Goal: Obtain resource: Download file/media

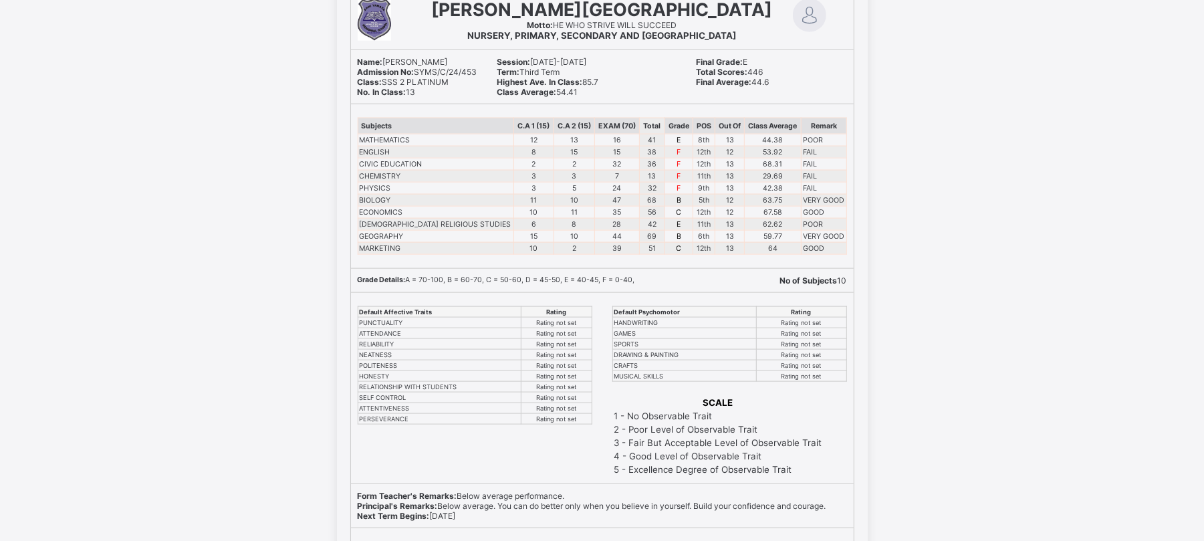
scroll to position [2468, 0]
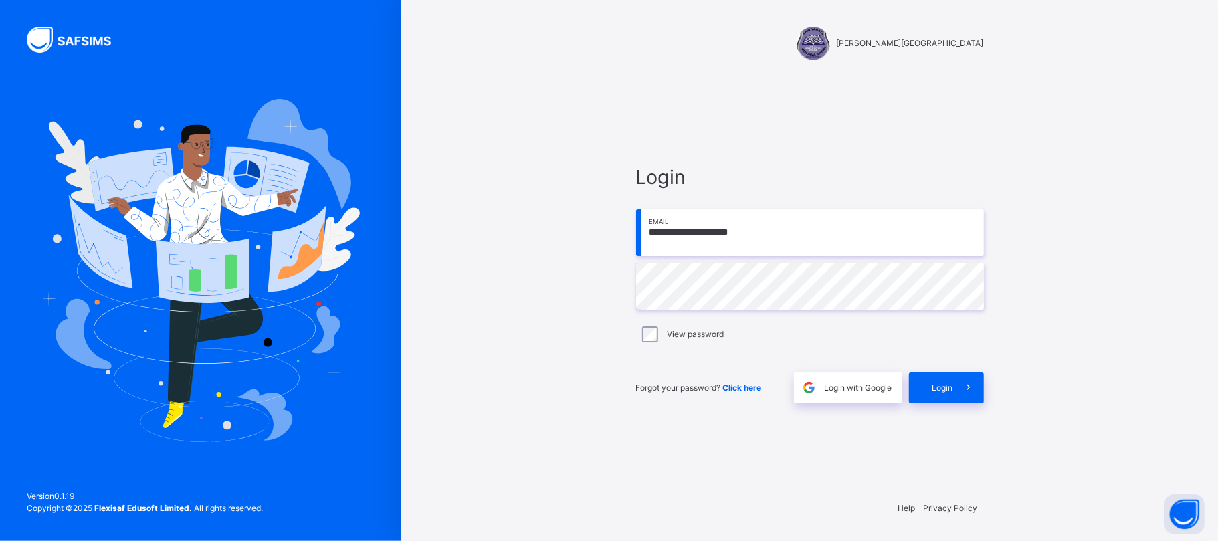
click at [948, 392] on span "Login" at bounding box center [942, 388] width 21 height 12
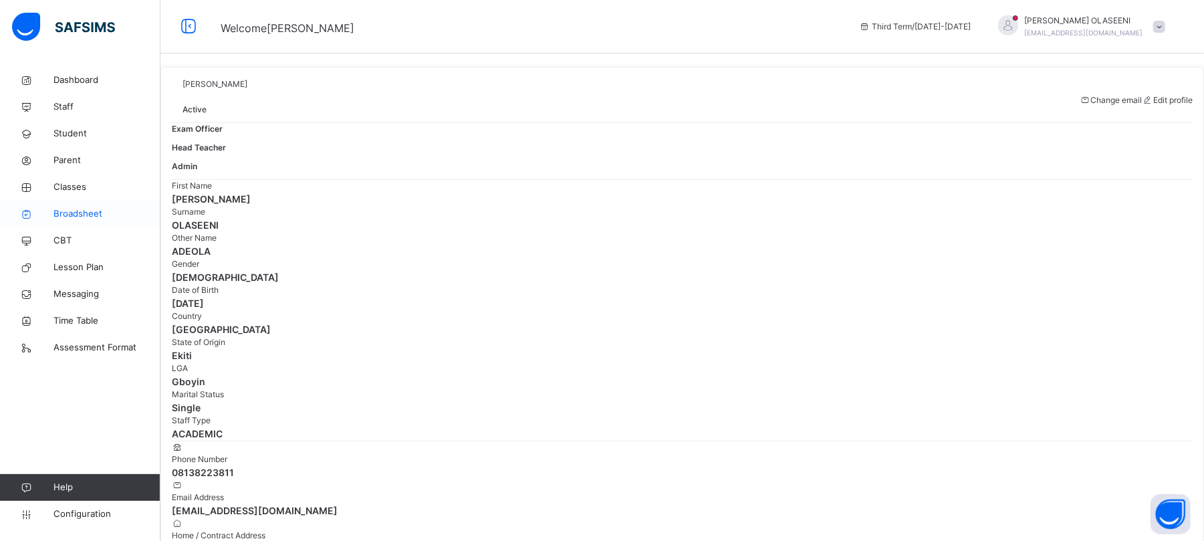
click at [67, 209] on span "Broadsheet" at bounding box center [107, 213] width 107 height 13
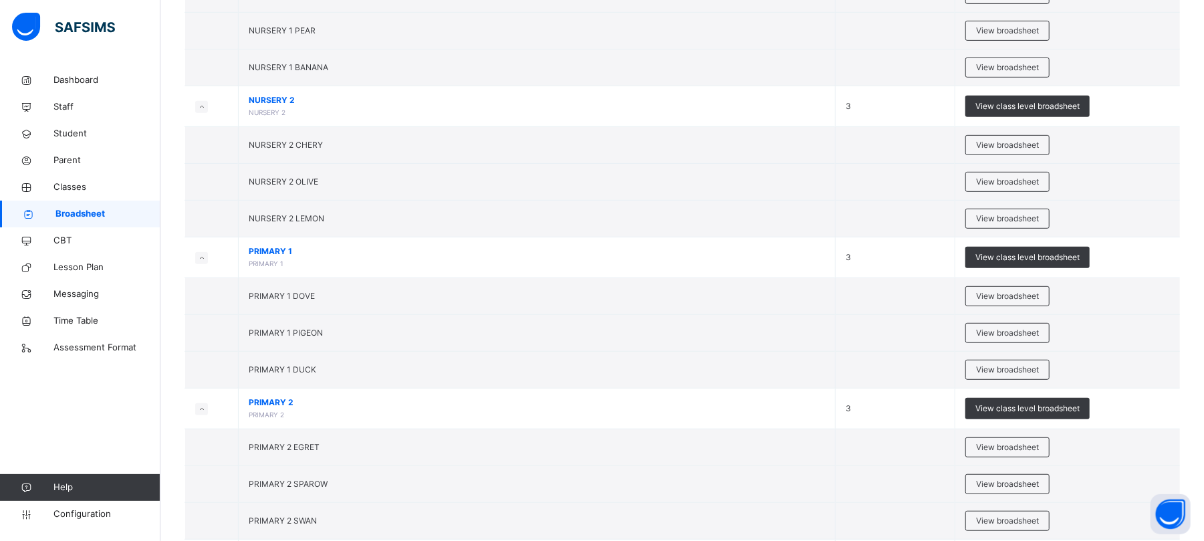
scroll to position [961, 0]
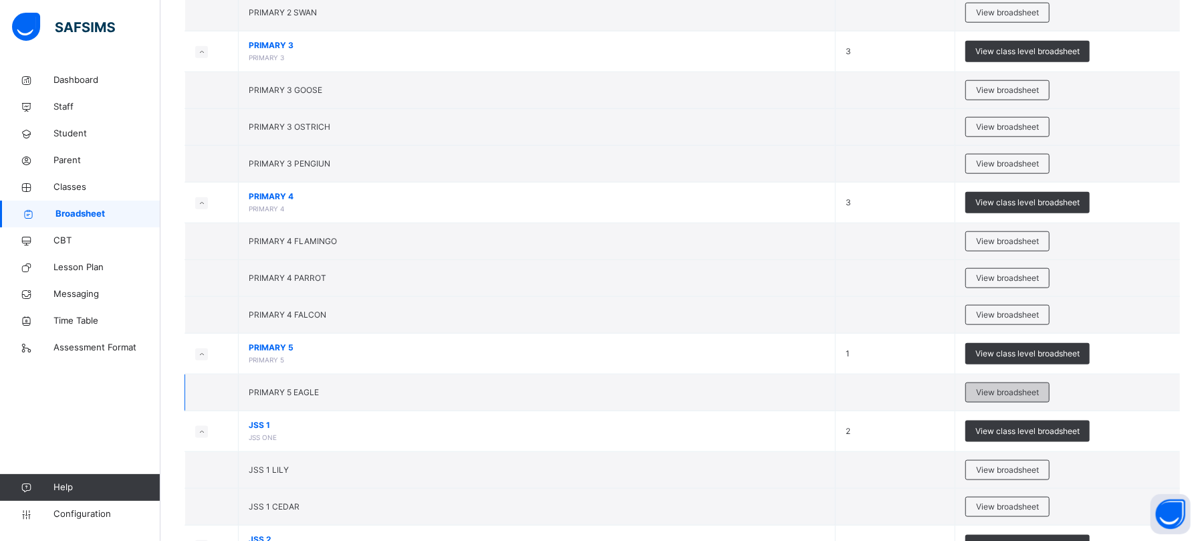
click at [988, 396] on span "View broadsheet" at bounding box center [1007, 393] width 63 height 12
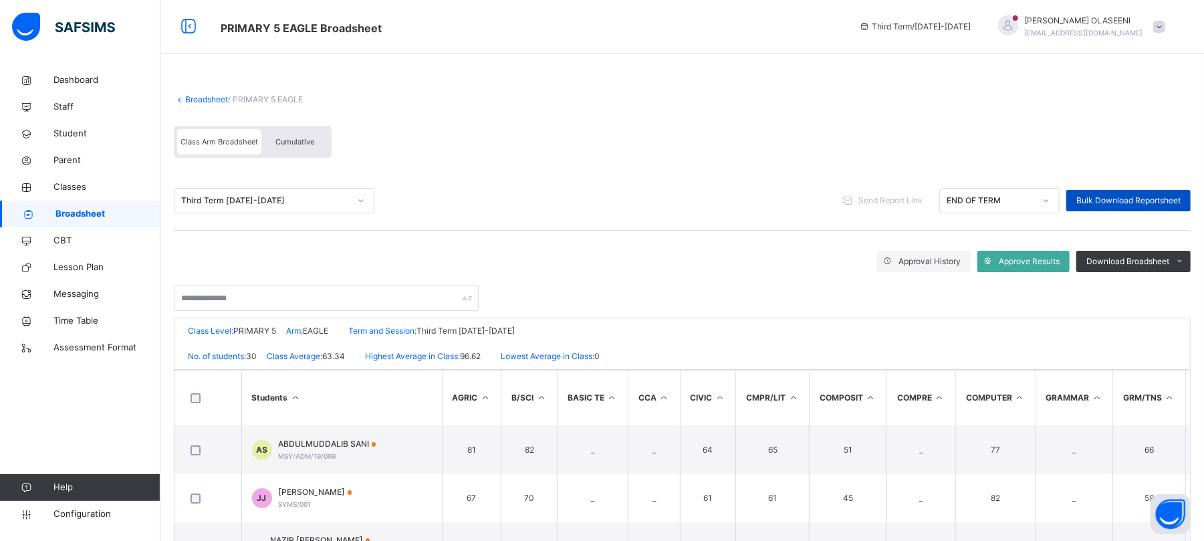
click at [1122, 193] on div "Bulk Download Reportsheet" at bounding box center [1129, 200] width 124 height 21
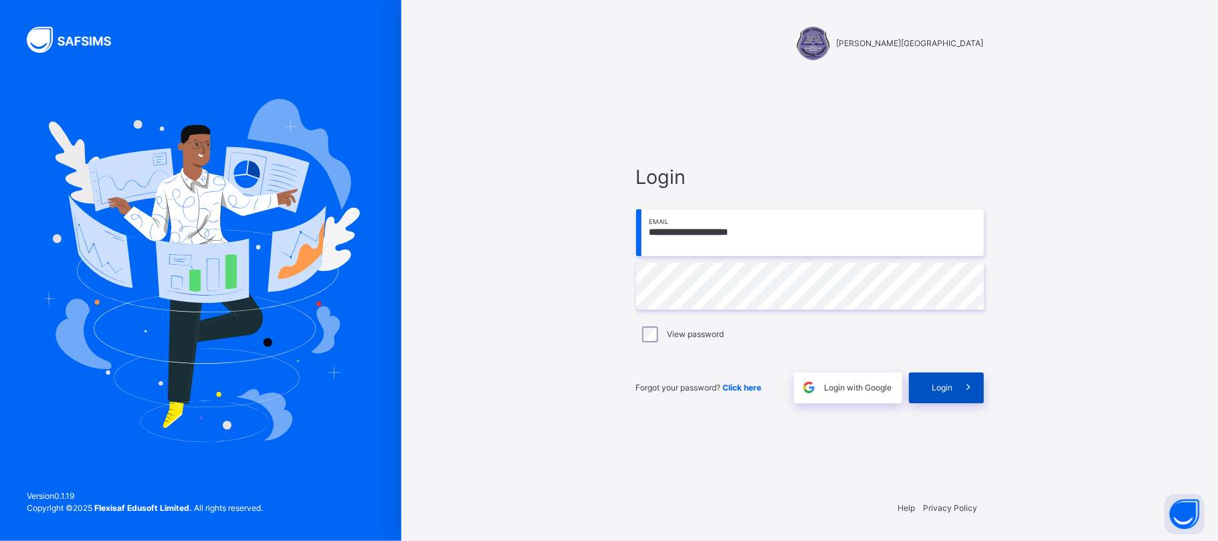
click at [926, 386] on div "Login" at bounding box center [946, 387] width 75 height 31
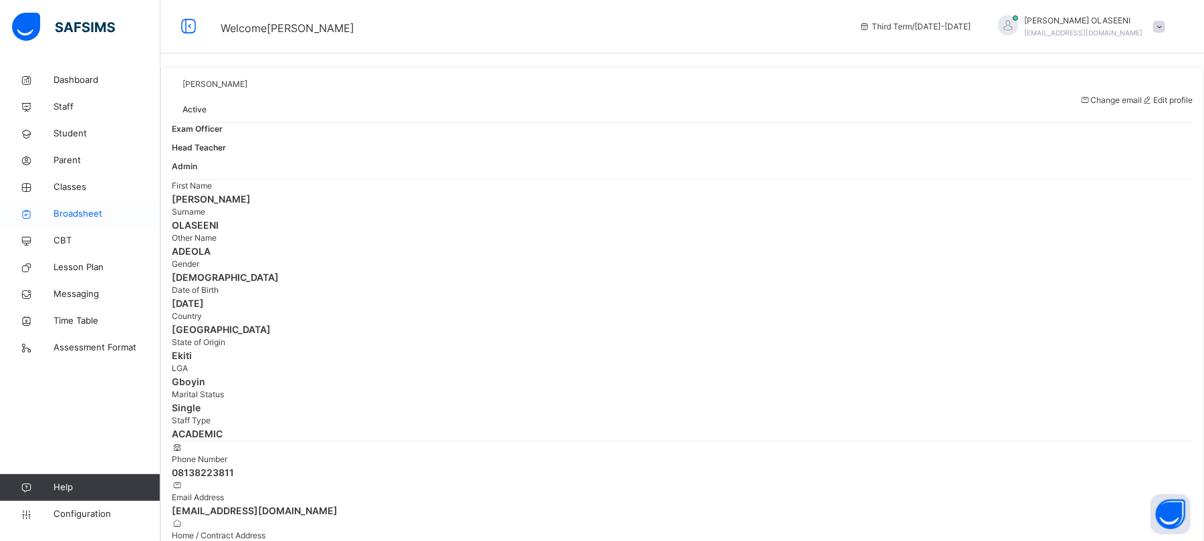
click at [97, 207] on span "Broadsheet" at bounding box center [107, 213] width 107 height 13
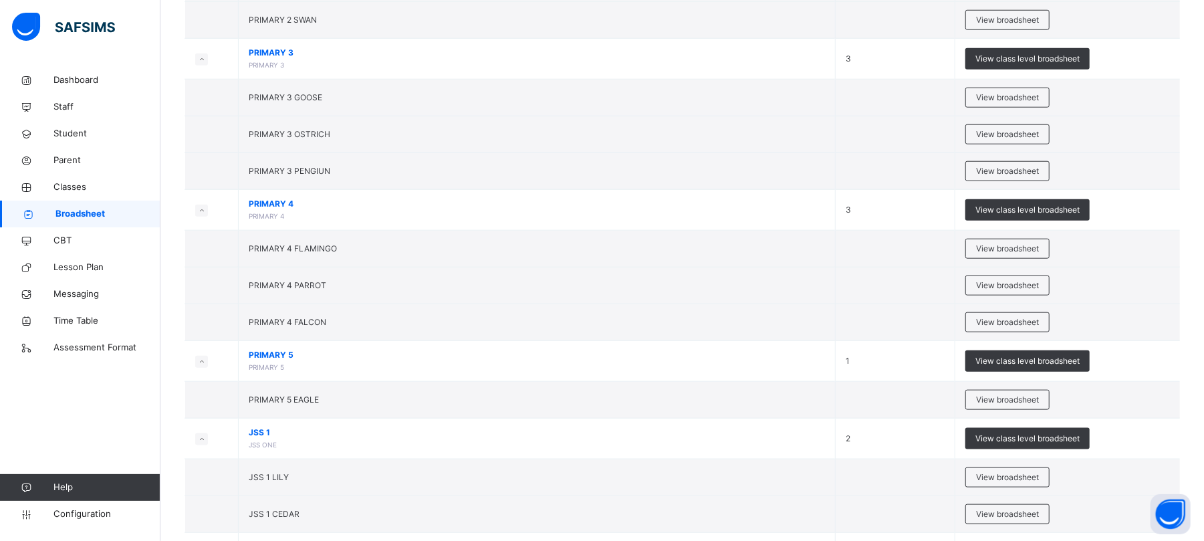
scroll to position [958, 0]
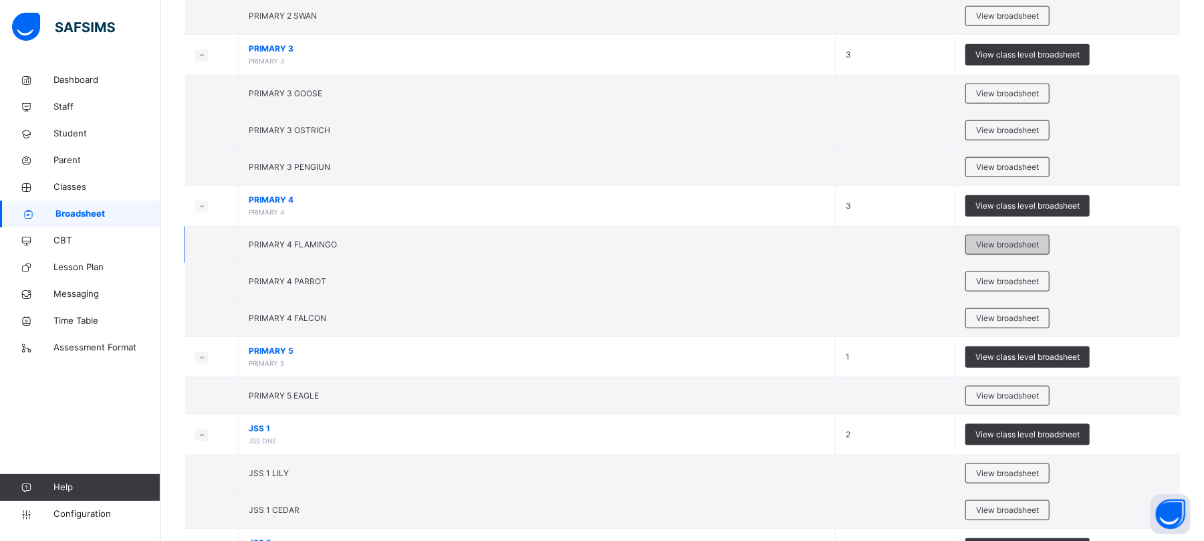
click at [1018, 251] on span "View broadsheet" at bounding box center [1007, 245] width 63 height 12
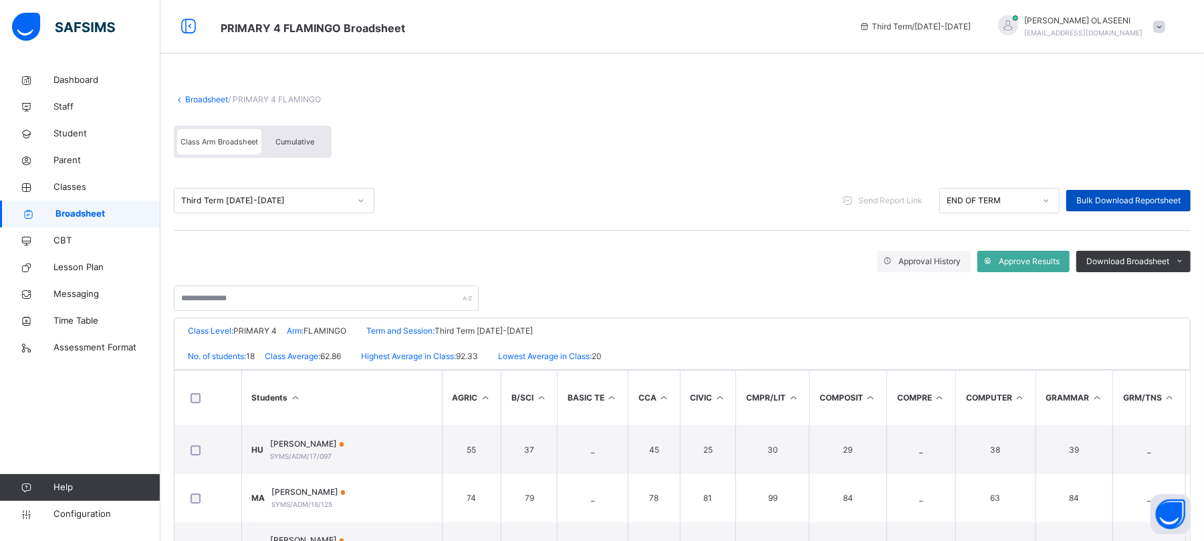
click at [1121, 206] on span "Bulk Download Reportsheet" at bounding box center [1129, 201] width 104 height 12
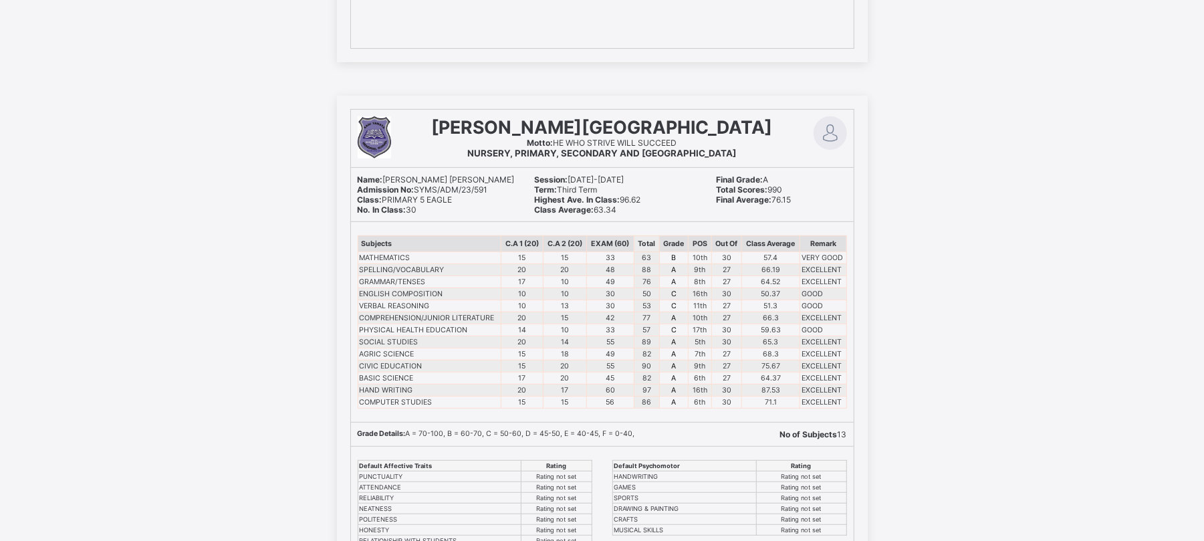
scroll to position [3914, 0]
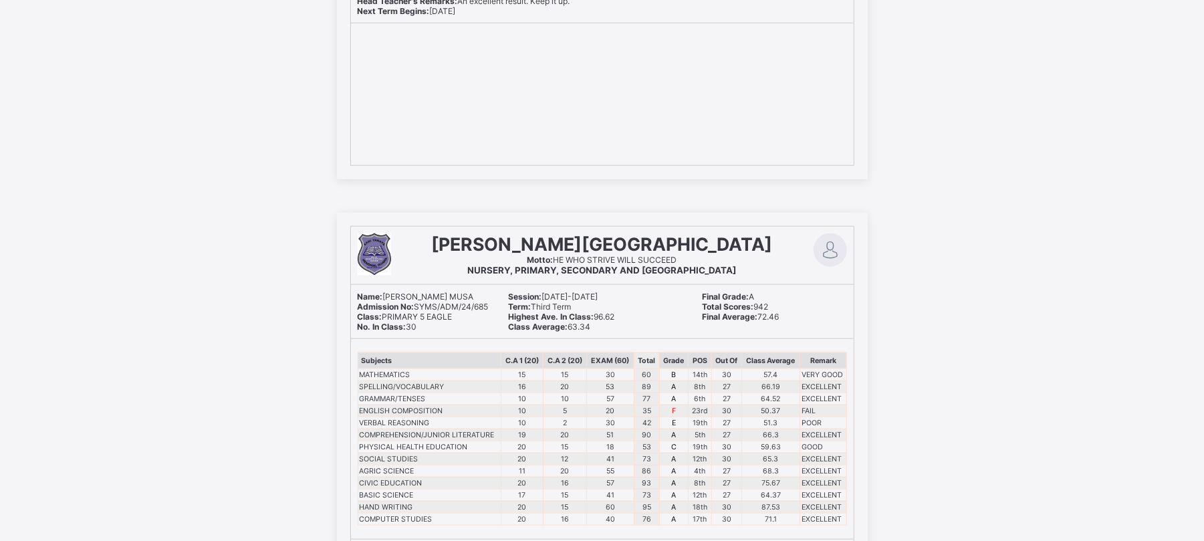
scroll to position [4572, 0]
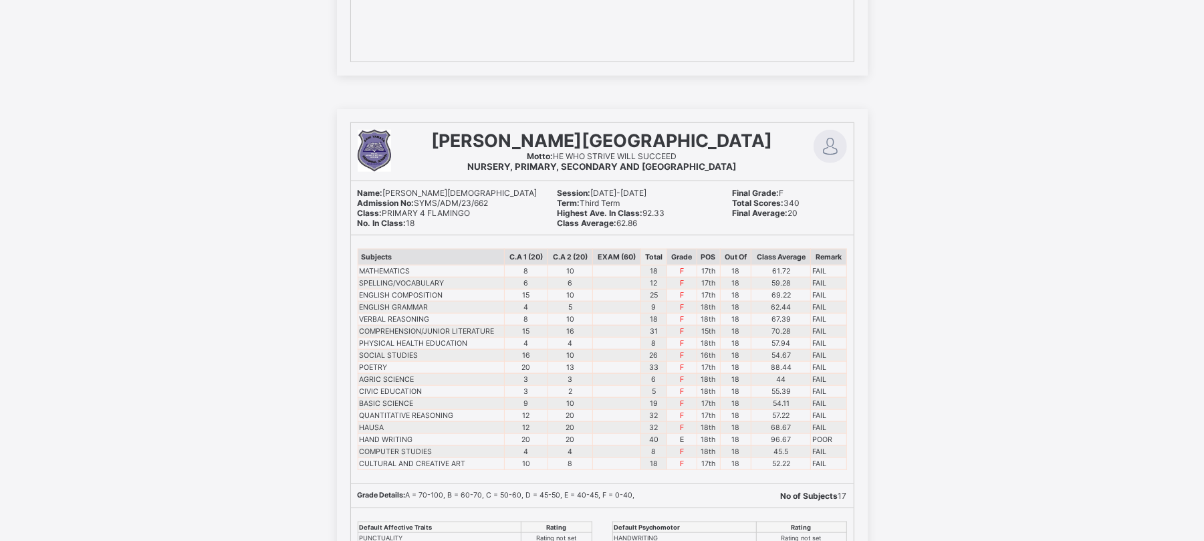
scroll to position [11665, 0]
